Goal: Transaction & Acquisition: Purchase product/service

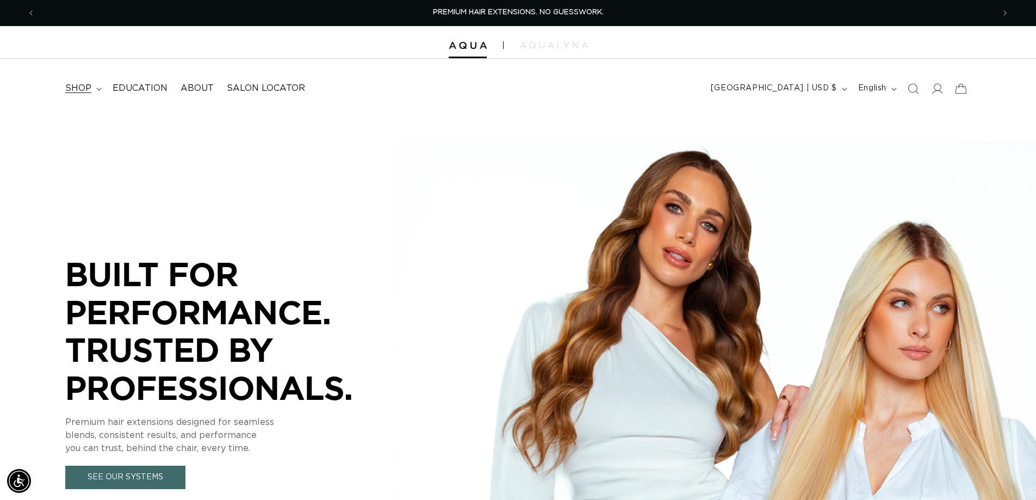
click at [82, 85] on span "shop" at bounding box center [78, 88] width 26 height 11
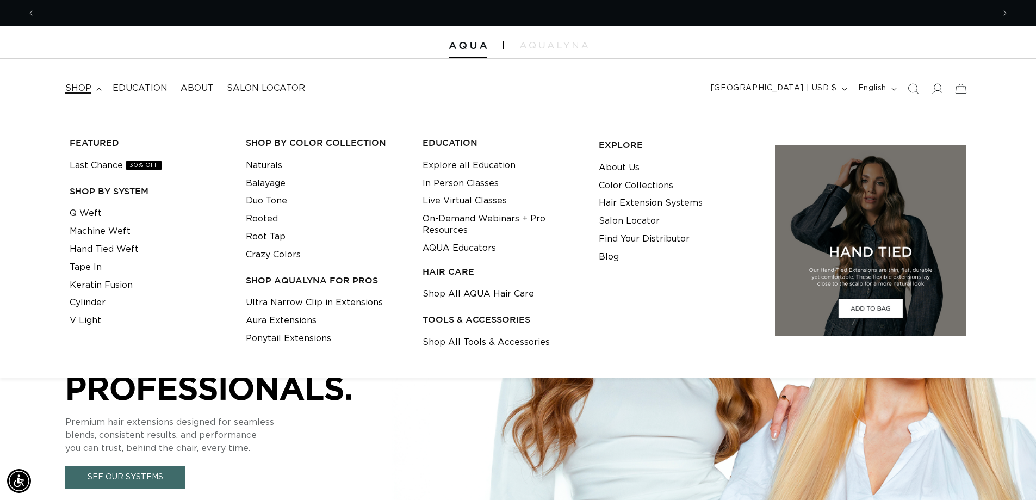
scroll to position [0, 959]
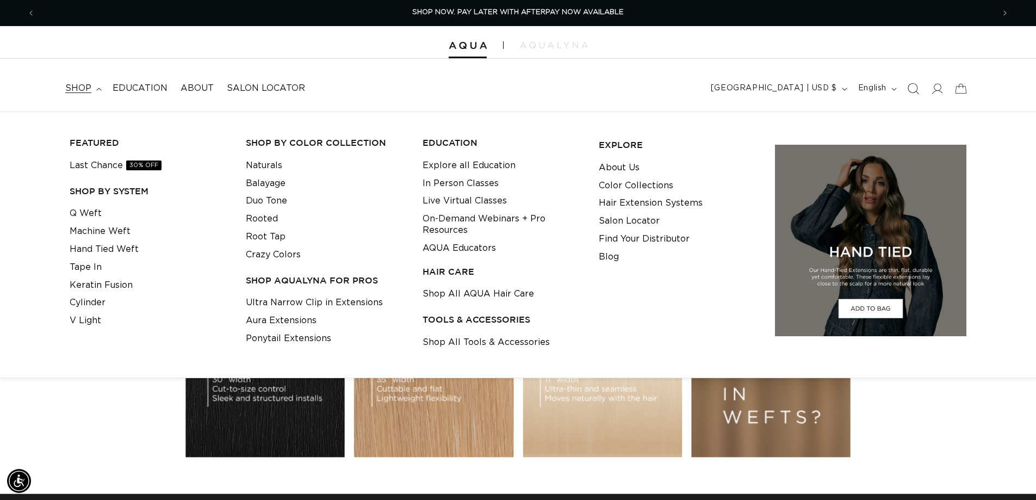
click at [913, 89] on icon "Search" at bounding box center [912, 88] width 11 height 11
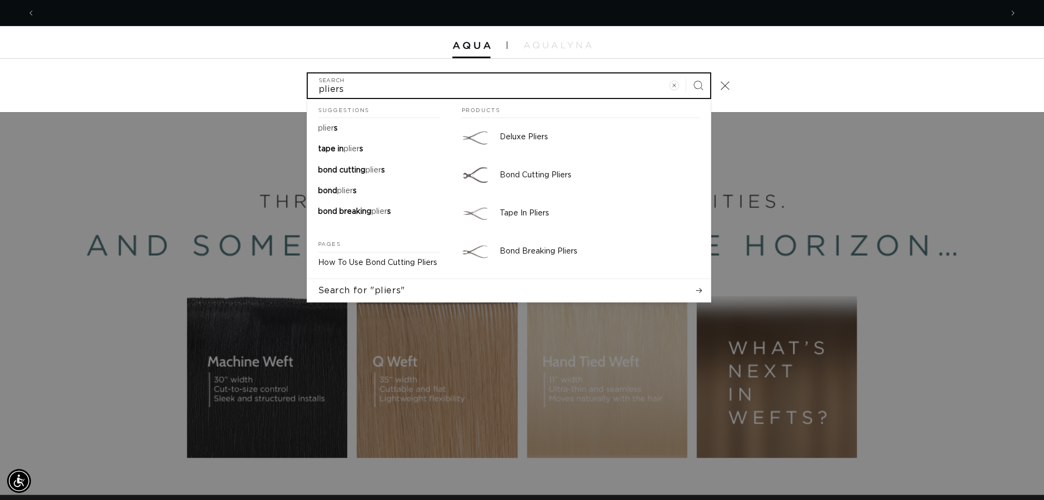
scroll to position [0, 0]
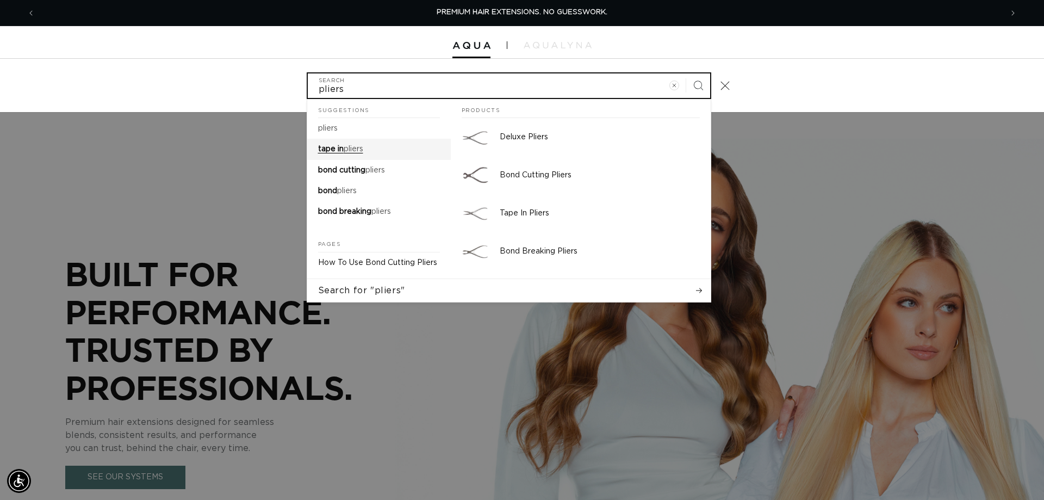
type input "pliers"
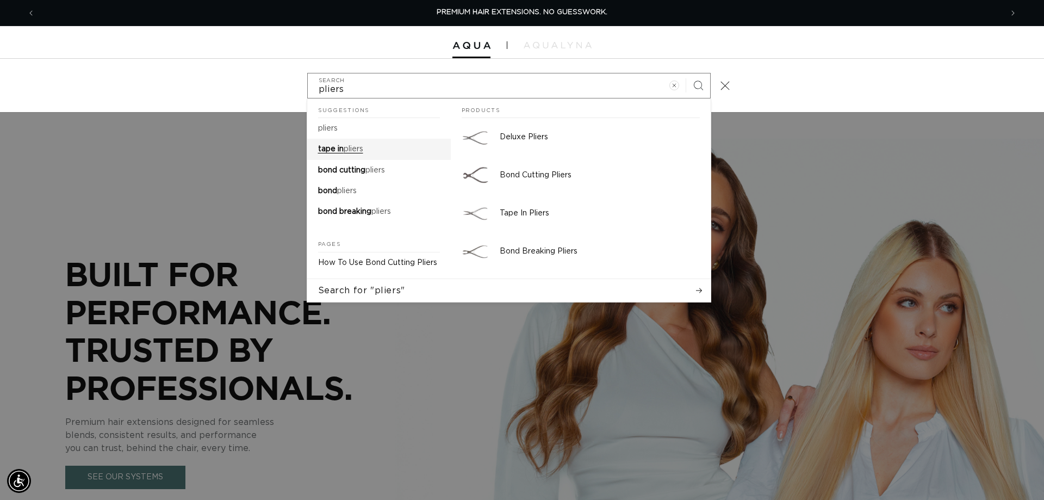
click at [340, 150] on span "tape in" at bounding box center [331, 149] width 26 height 8
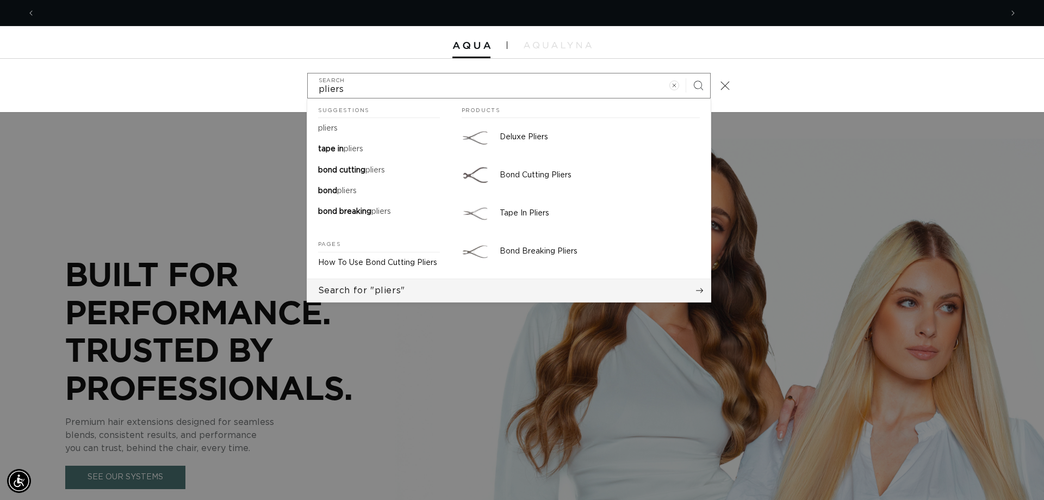
scroll to position [0, 967]
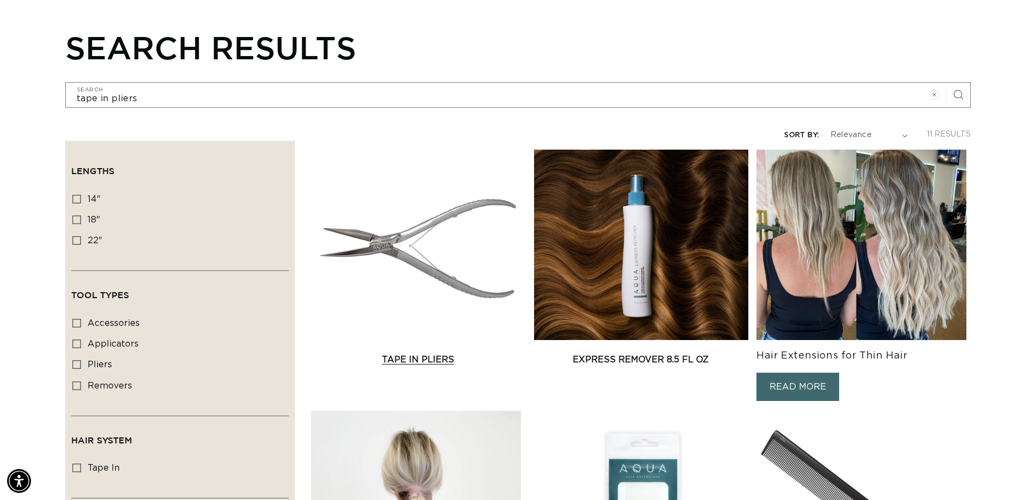
scroll to position [0, 959]
click at [417, 357] on link "Tape In Pliers" at bounding box center [418, 359] width 214 height 13
